Goal: Information Seeking & Learning: Find specific fact

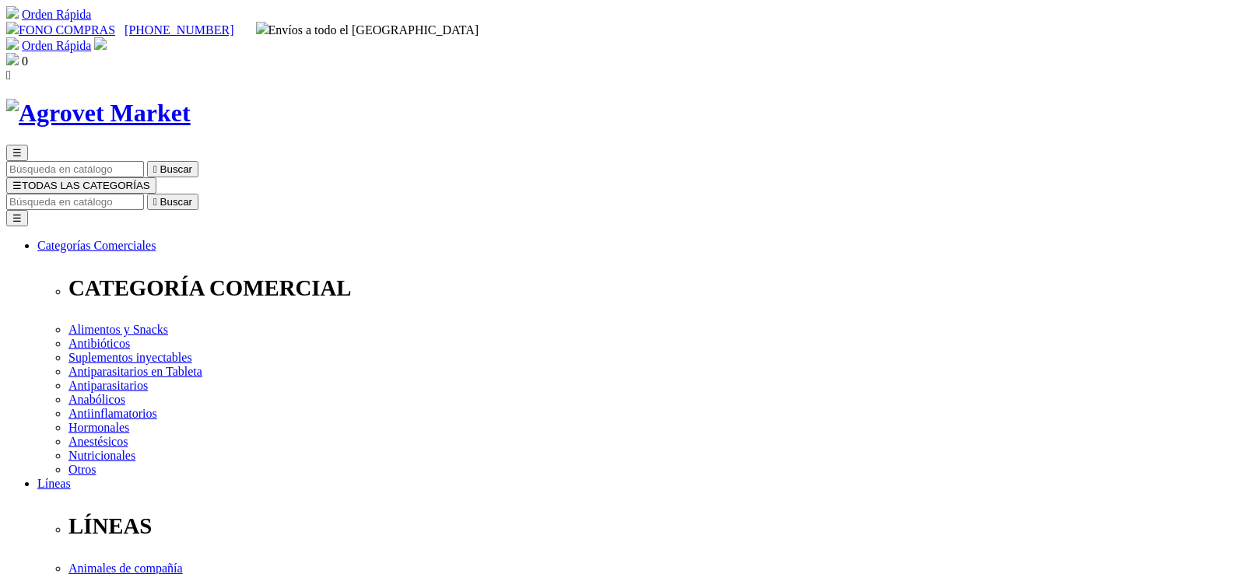
click at [144, 194] on input "Buscar" at bounding box center [75, 202] width 138 height 16
type input "FICHA TECNICA"
click at [246, 196] on icon "" at bounding box center [244, 202] width 4 height 12
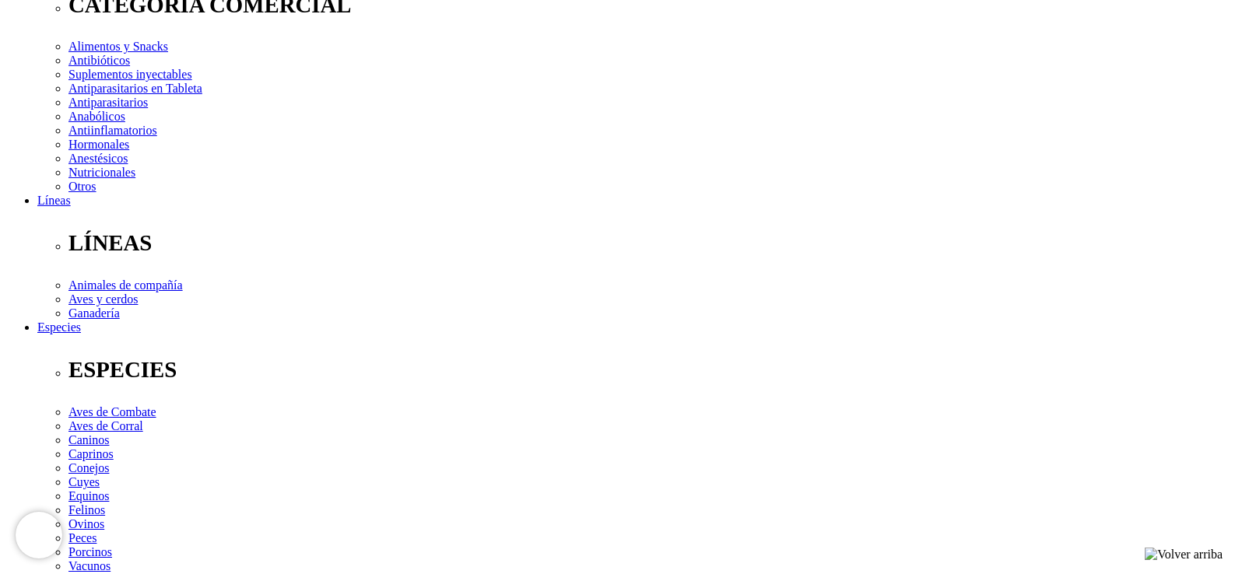
scroll to position [233, 0]
